Goal: Check status

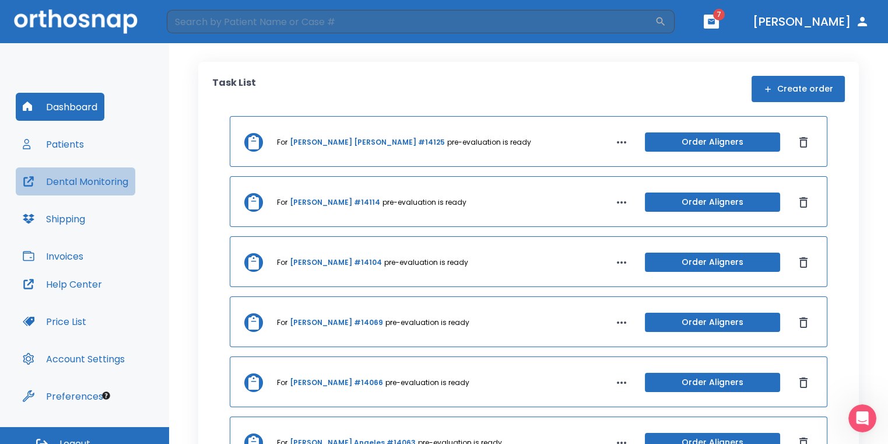
click at [104, 183] on button "Dental Monitoring" at bounding box center [76, 181] width 120 height 28
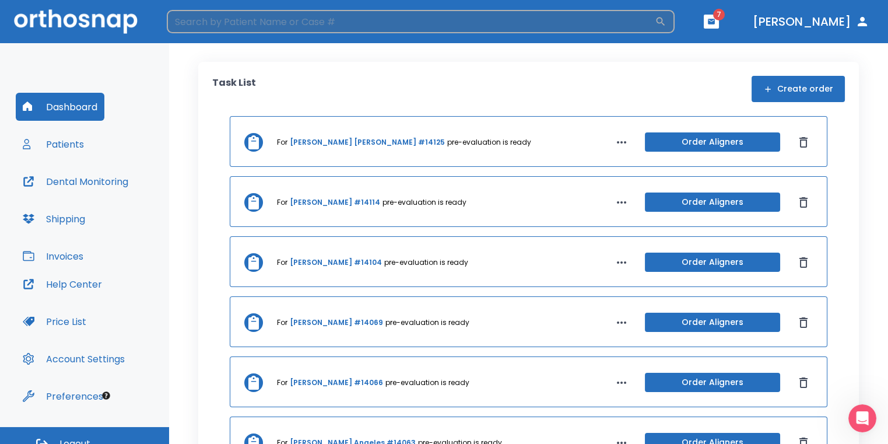
click at [395, 19] on input "search" at bounding box center [411, 21] width 488 height 23
type input "tania"
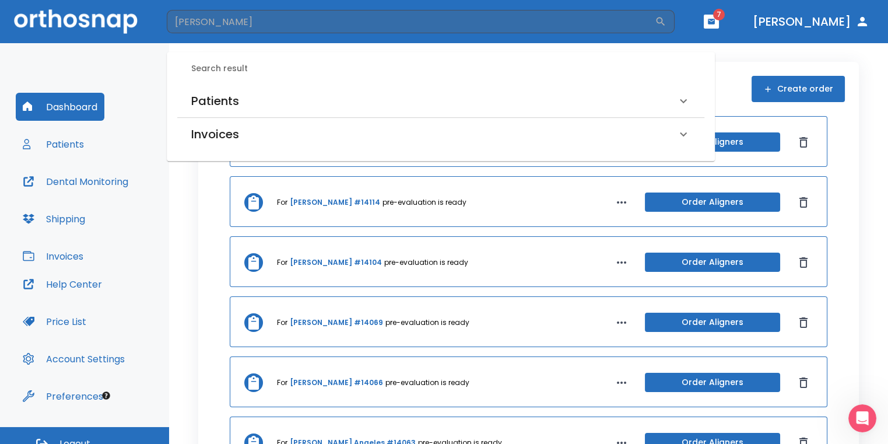
click at [378, 94] on div "Patients" at bounding box center [433, 101] width 485 height 19
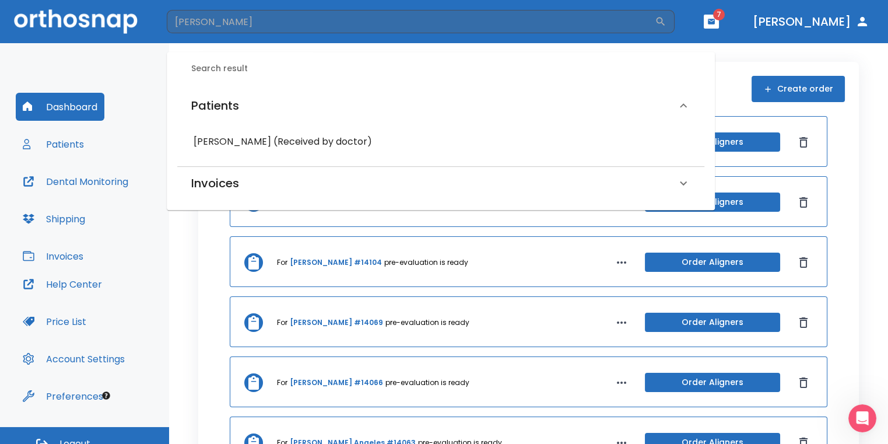
click at [308, 141] on h6 "Tania Aleman (Received by doctor)" at bounding box center [441, 142] width 495 height 16
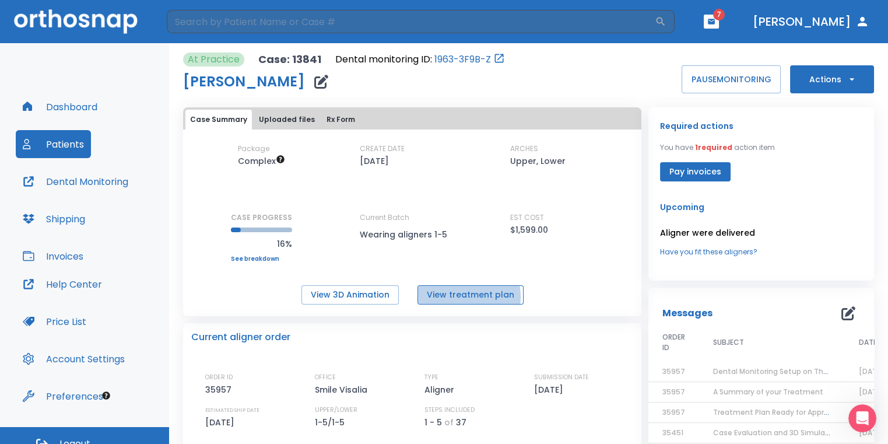
click at [456, 296] on button "View treatment plan" at bounding box center [471, 294] width 106 height 19
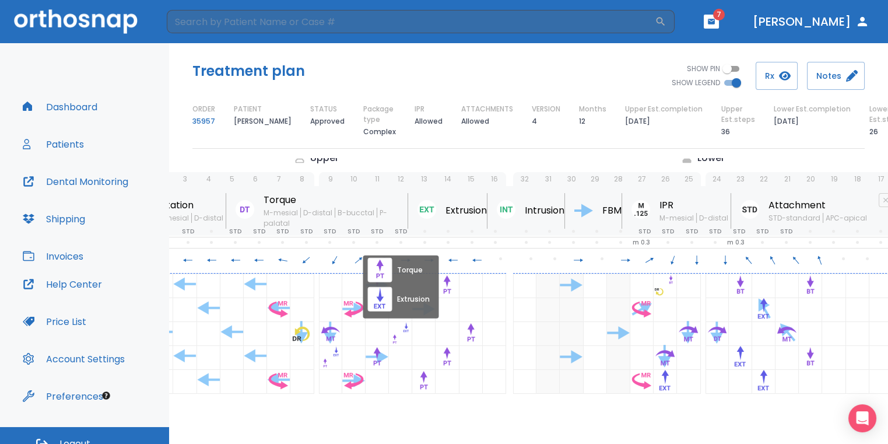
scroll to position [0, 97]
